Goal: Complete application form: Complete application form

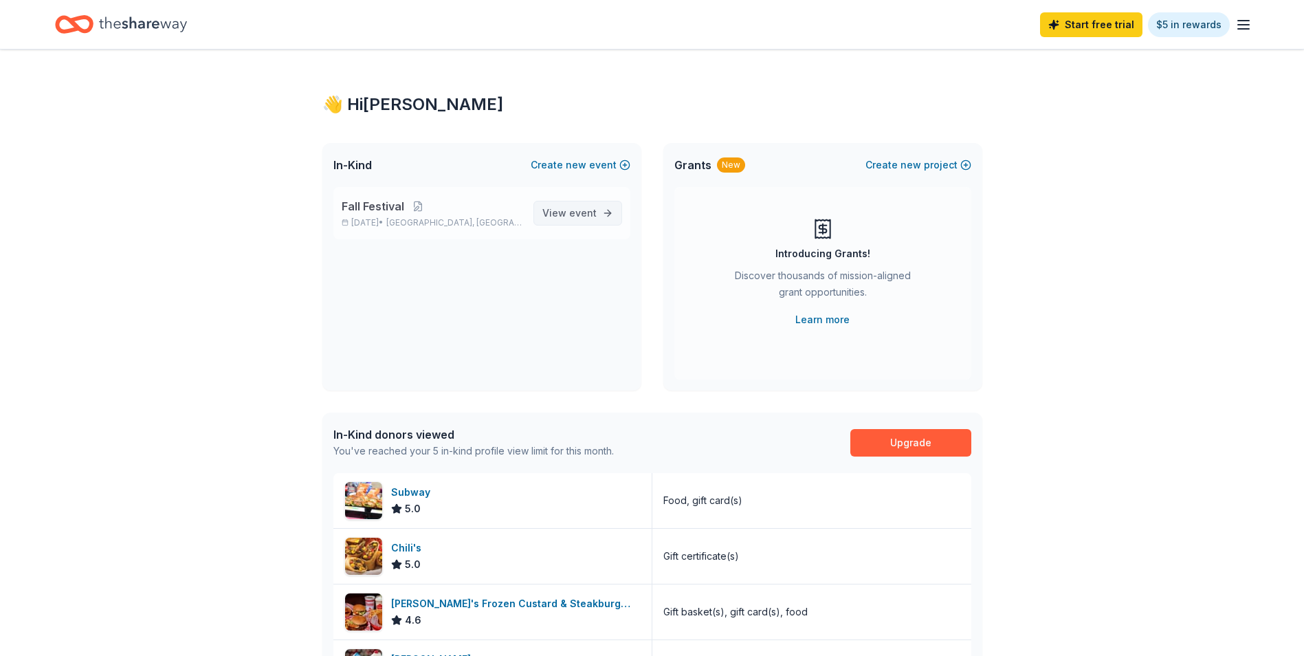
click at [596, 207] on span "event" at bounding box center [583, 213] width 28 height 12
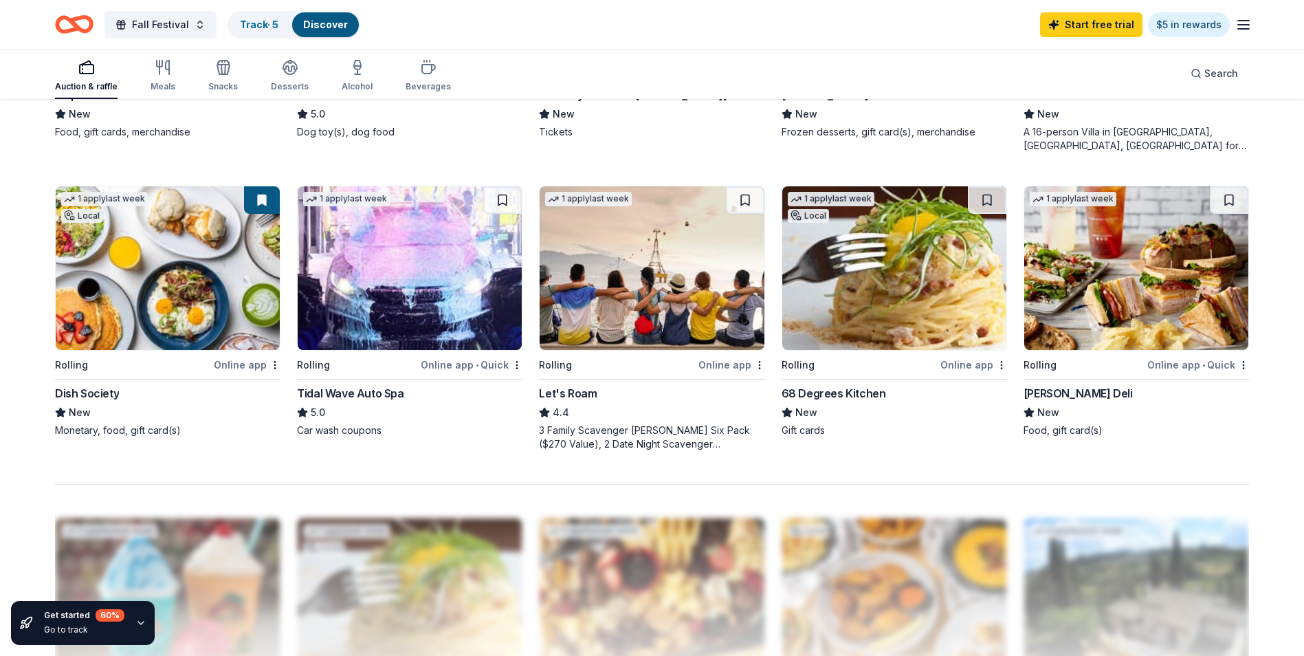
scroll to position [1031, 0]
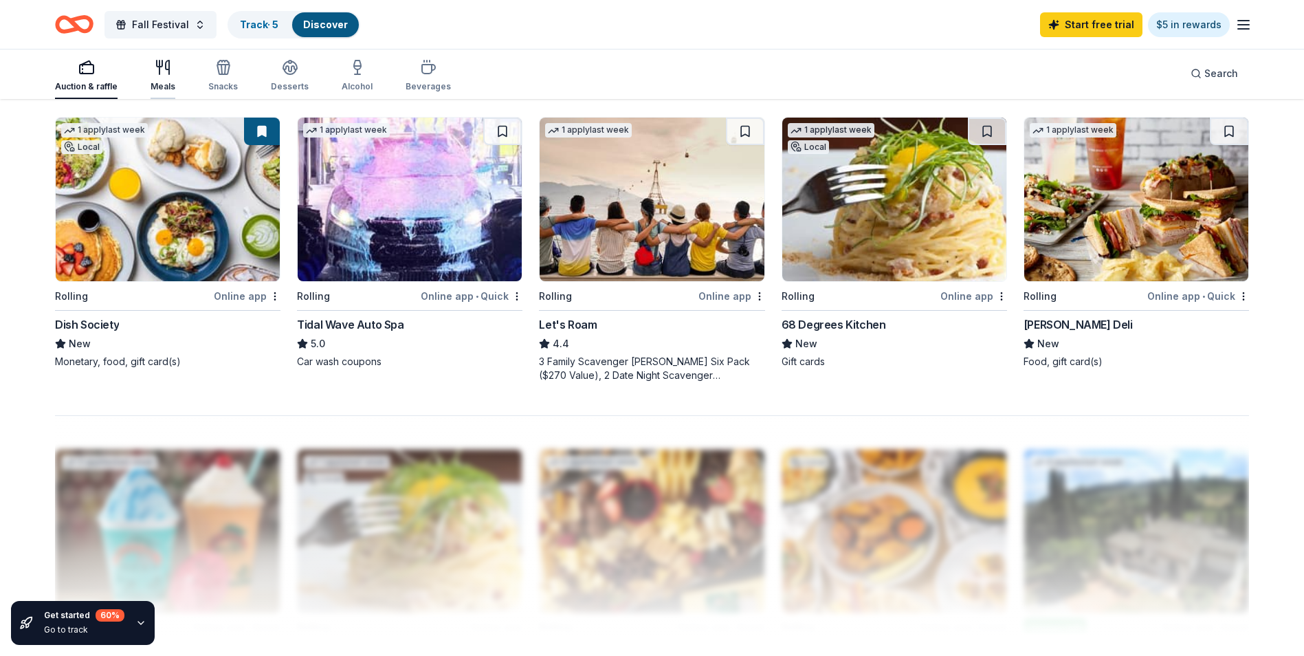
click at [164, 85] on div "Meals" at bounding box center [163, 86] width 25 height 11
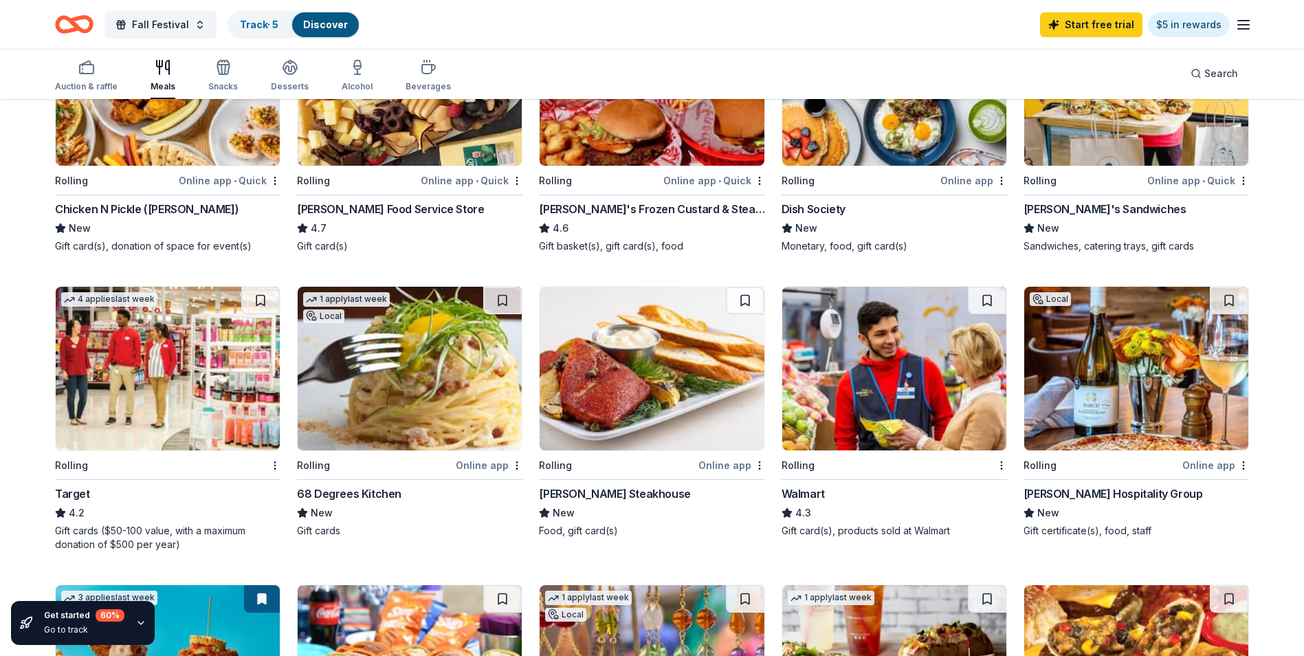
scroll to position [275, 0]
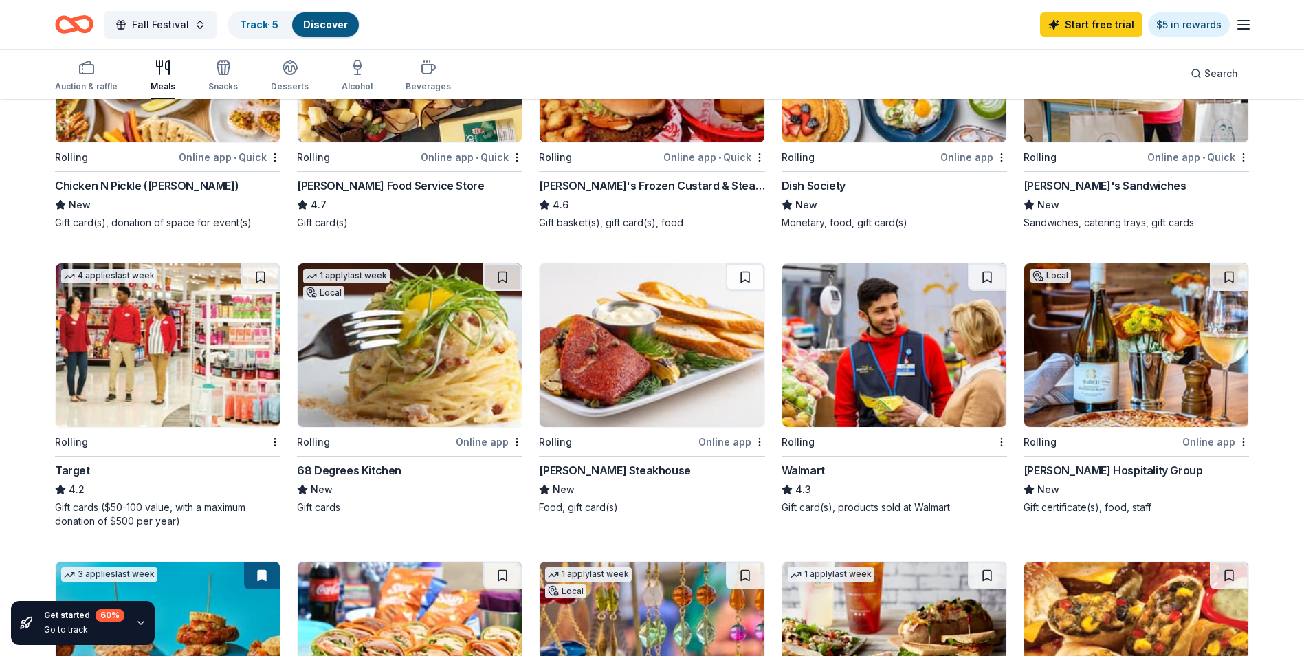
click at [198, 365] on img at bounding box center [168, 345] width 224 height 164
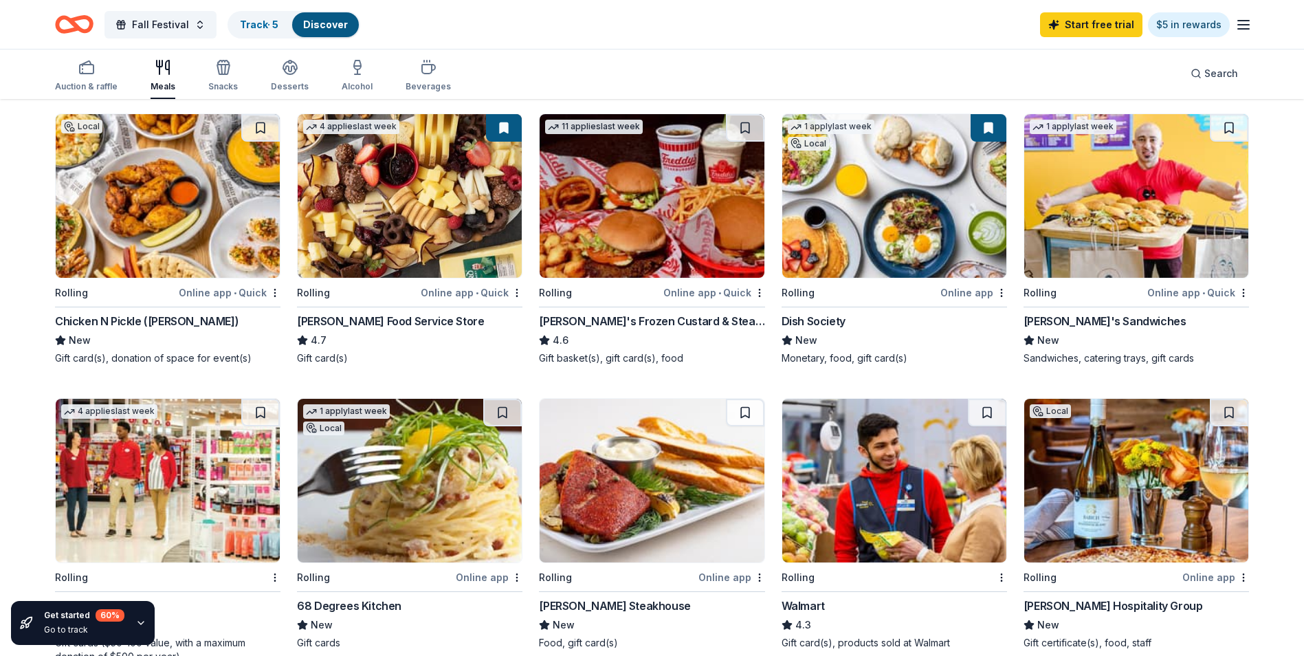
scroll to position [138, 0]
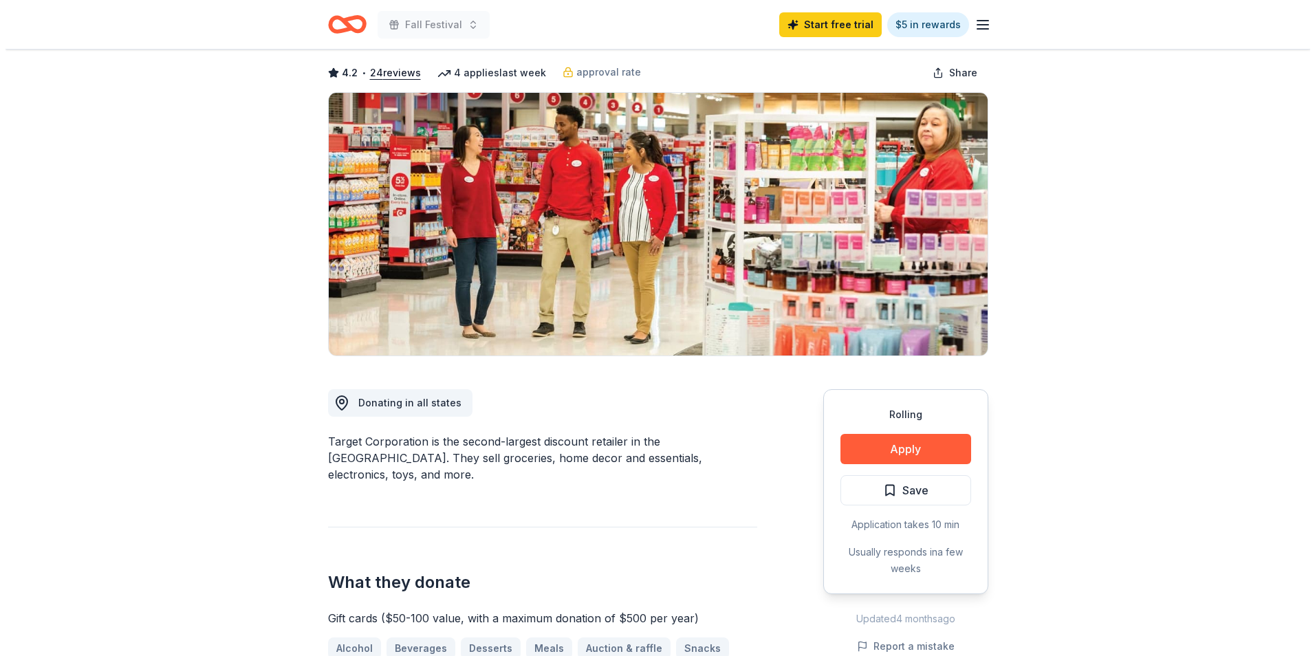
scroll to position [206, 0]
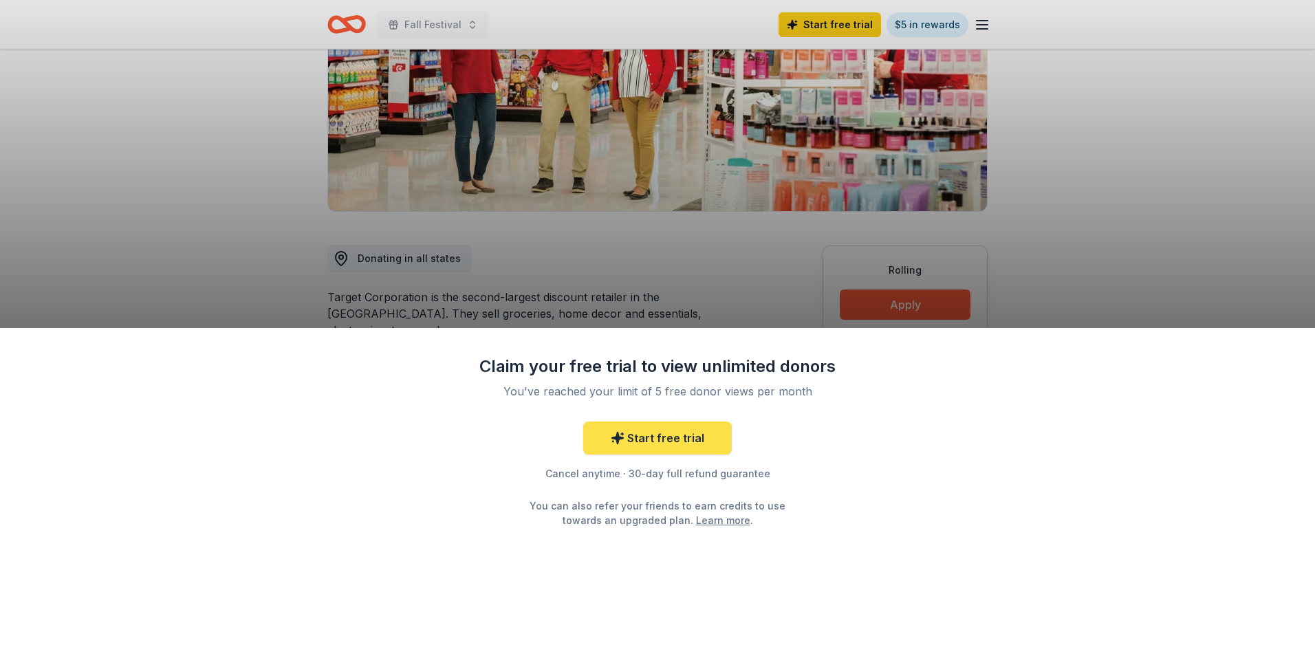
click at [683, 432] on link "Start free trial" at bounding box center [657, 437] width 149 height 33
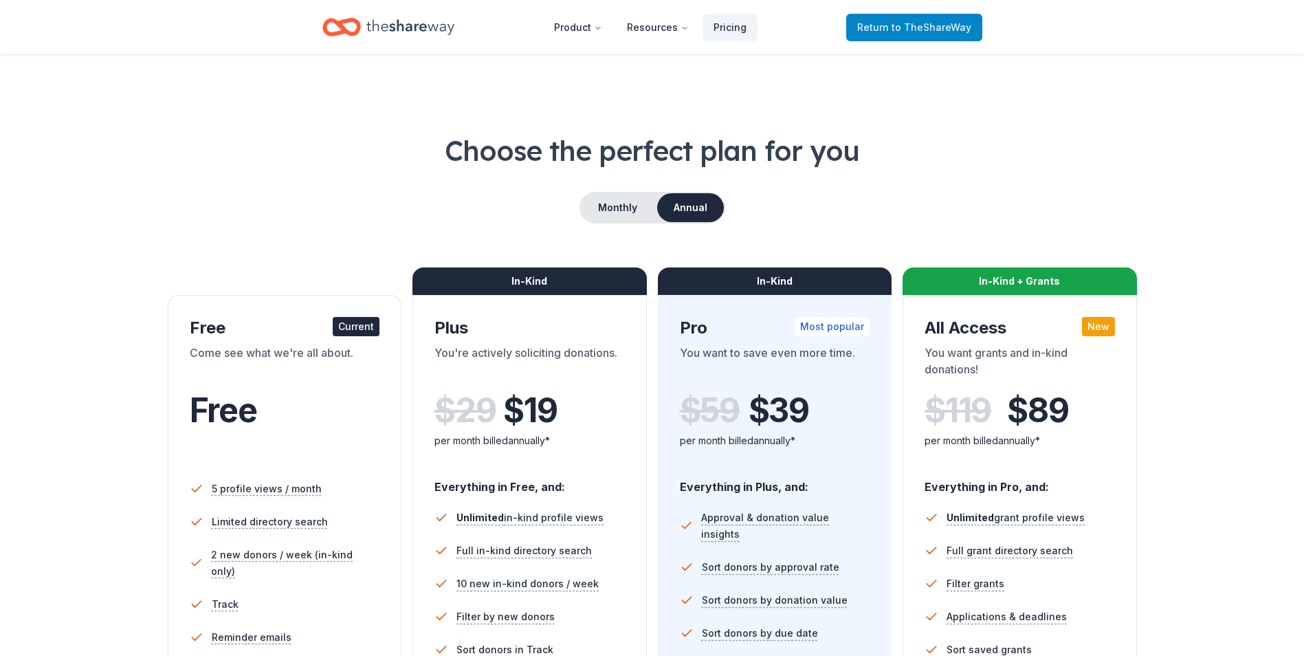
click at [880, 28] on span "Return to TheShareWay" at bounding box center [914, 27] width 114 height 17
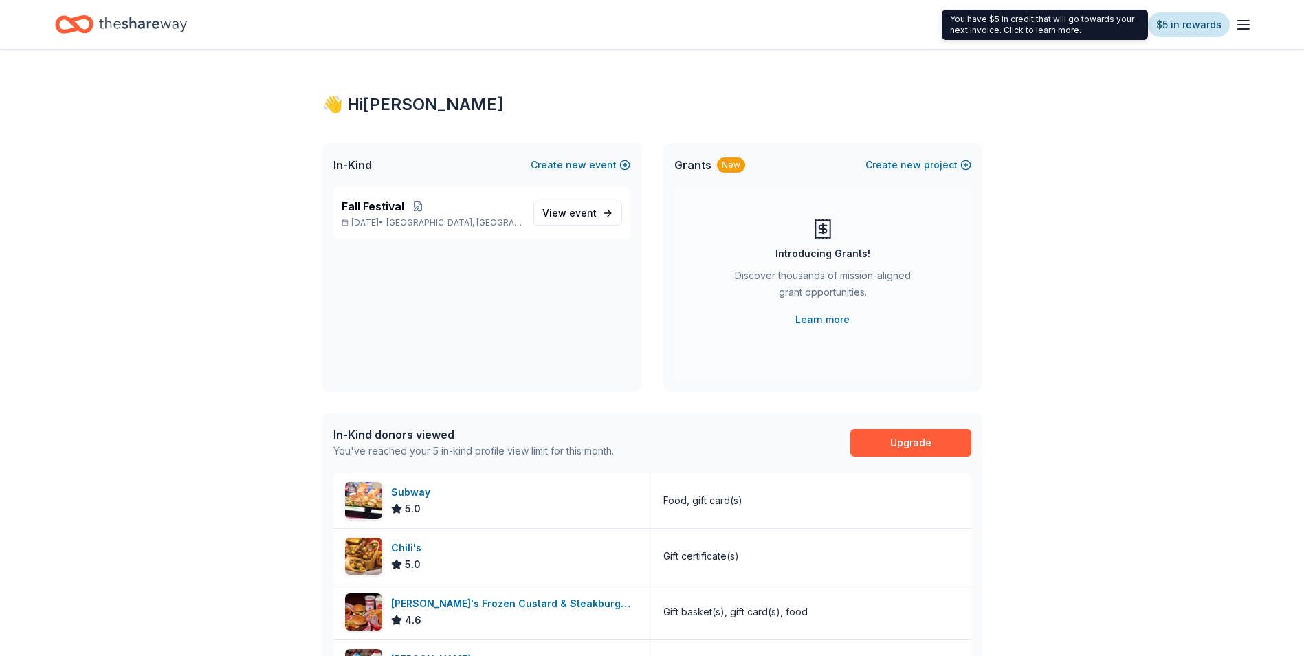
click at [1194, 18] on link "$5 in rewards" at bounding box center [1189, 24] width 82 height 25
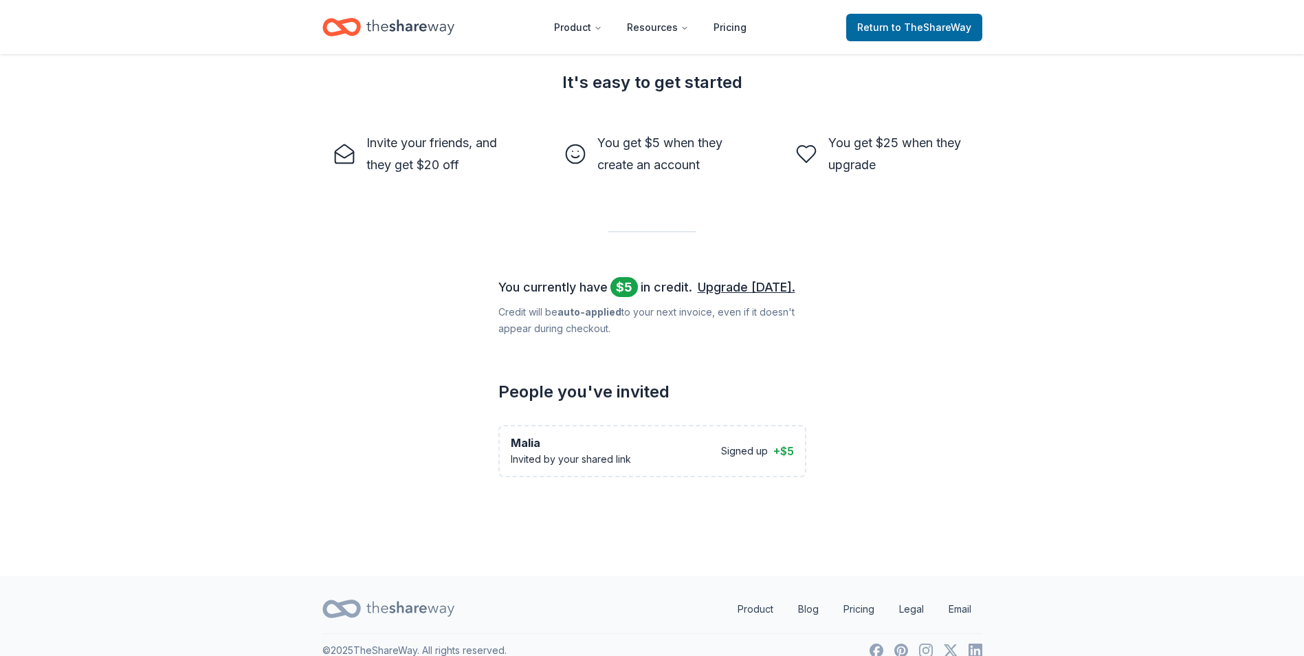
scroll to position [425, 0]
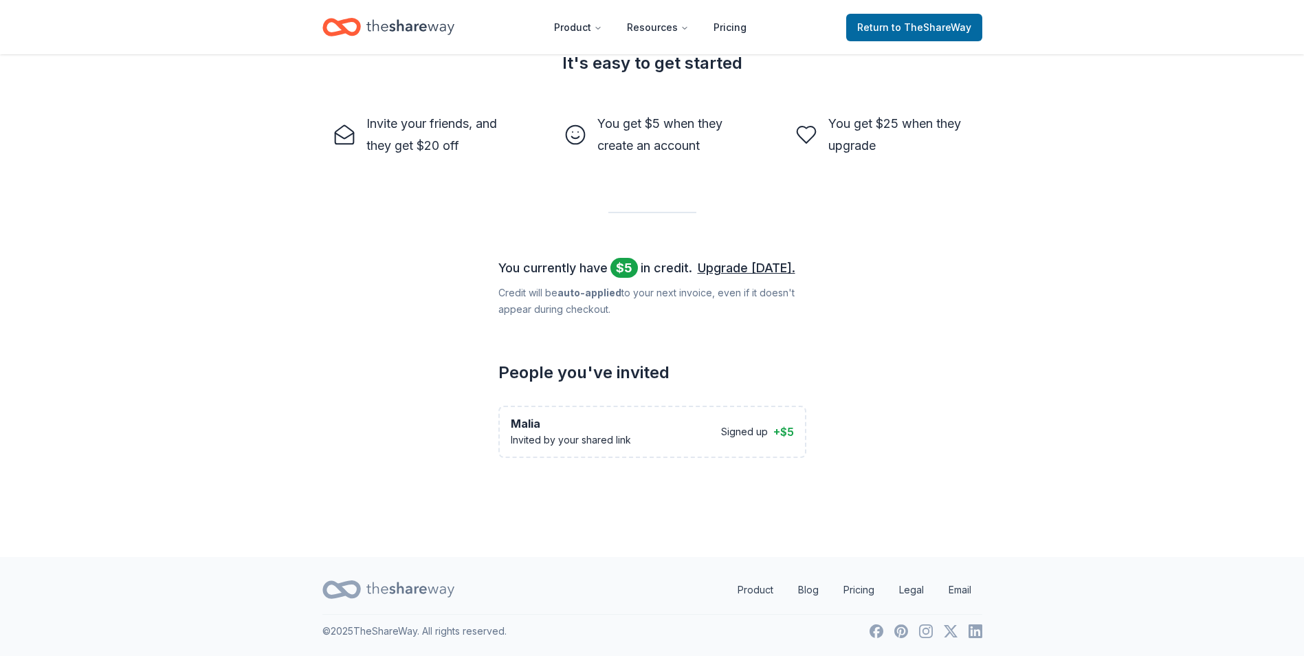
click at [620, 432] on div "Invited by your shared link" at bounding box center [571, 440] width 120 height 17
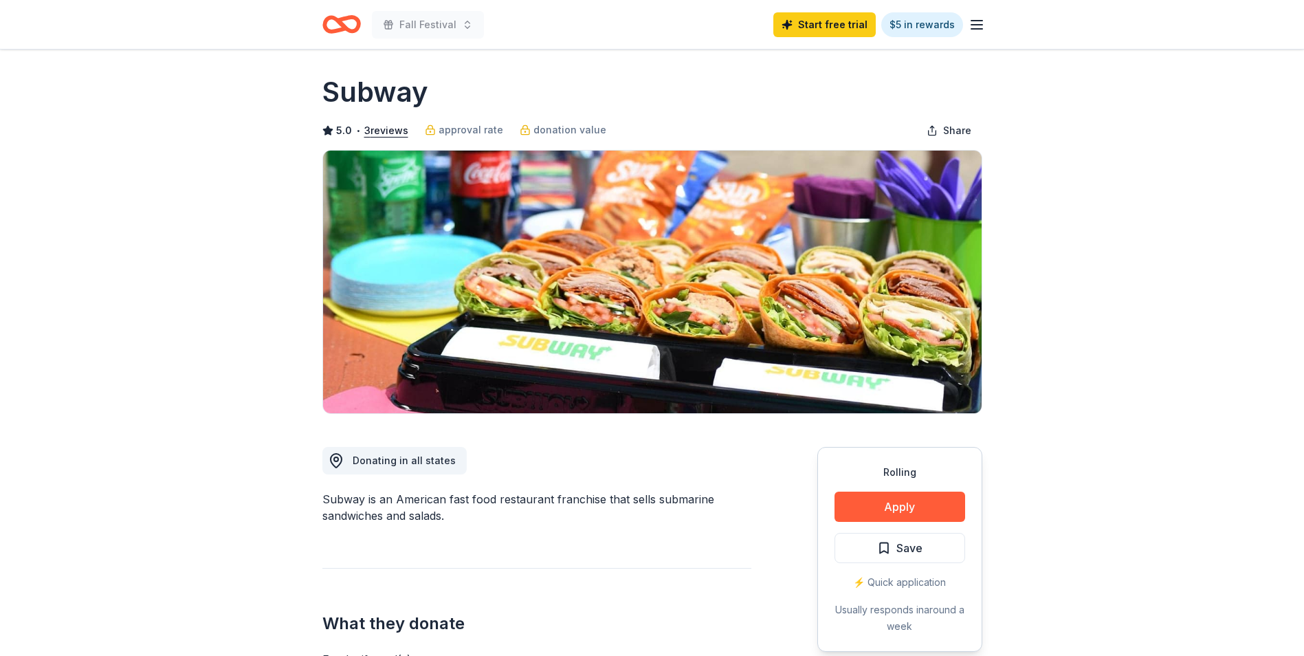
scroll to position [206, 0]
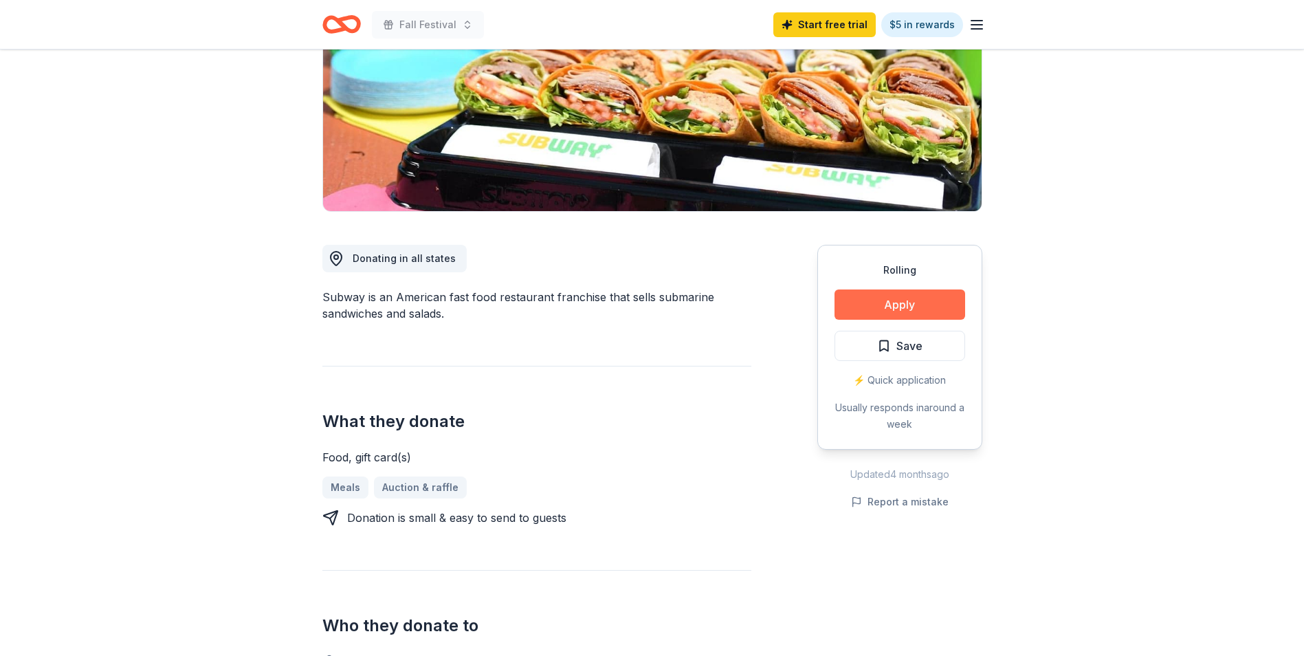
click at [890, 298] on button "Apply" at bounding box center [900, 304] width 131 height 30
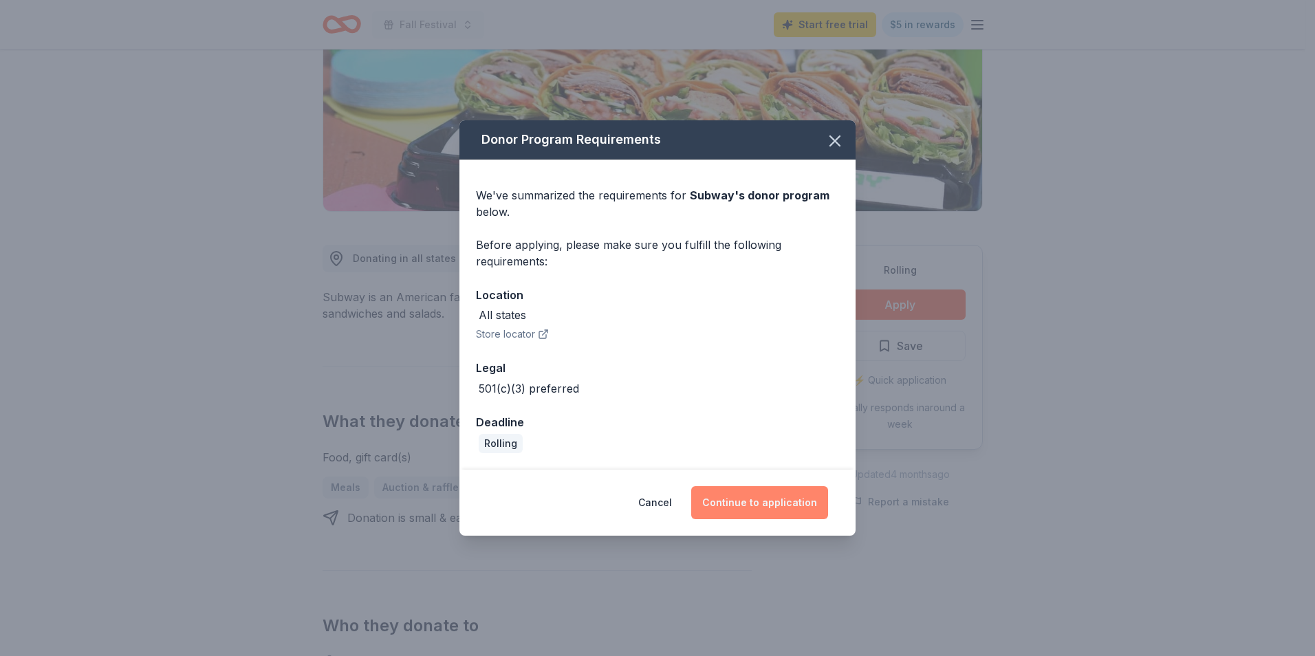
click at [767, 510] on button "Continue to application" at bounding box center [759, 502] width 137 height 33
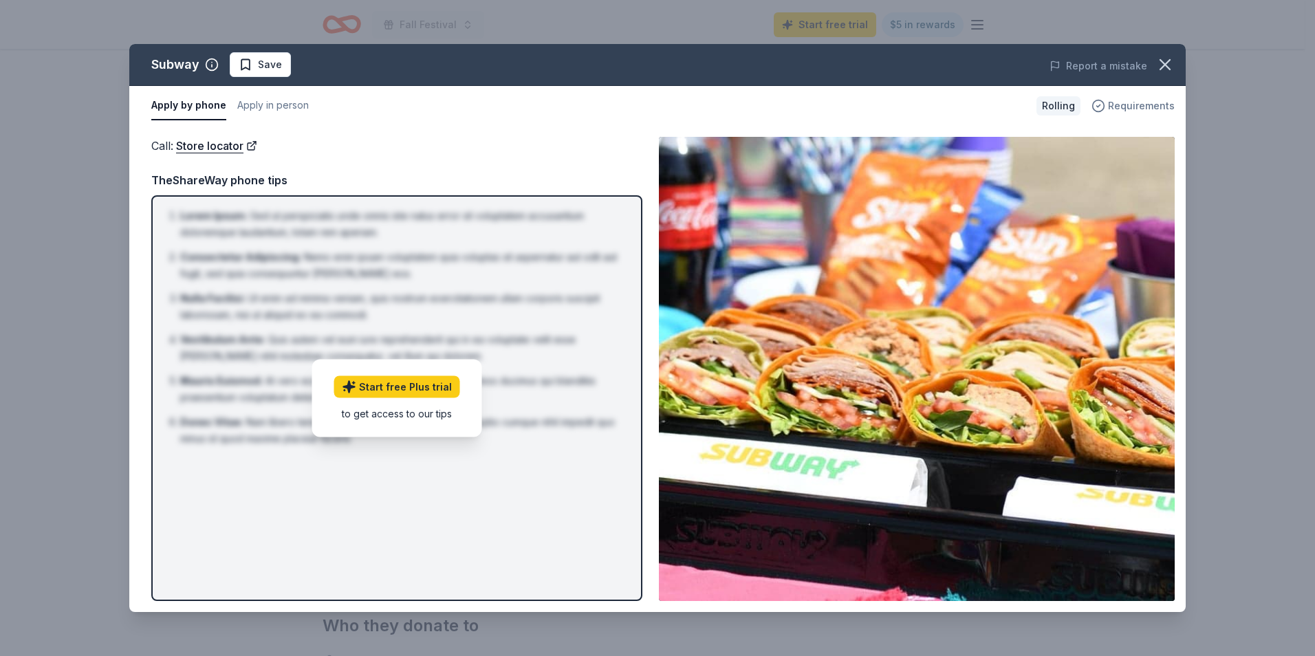
click at [1128, 106] on span "Requirements" at bounding box center [1141, 106] width 67 height 17
click at [1157, 68] on icon "button" at bounding box center [1164, 64] width 19 height 19
